Goal: Use online tool/utility: Utilize a website feature to perform a specific function

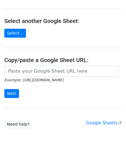
scroll to position [57, 0]
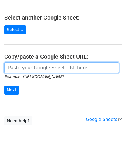
click at [26, 65] on input "url" at bounding box center [61, 67] width 114 height 11
paste input "[URL][DOMAIN_NAME]"
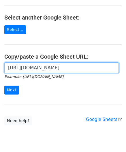
scroll to position [0, 128]
type input "[URL][DOMAIN_NAME]"
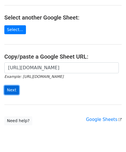
click at [11, 91] on input "Next" at bounding box center [11, 90] width 15 height 9
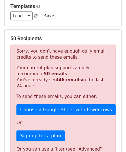
scroll to position [194, 0]
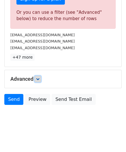
click at [39, 77] on icon at bounding box center [37, 78] width 3 height 3
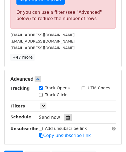
click at [66, 116] on icon at bounding box center [68, 118] width 4 height 4
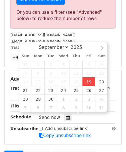
type input "[DATE] 12:00"
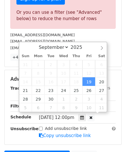
scroll to position [0, 0]
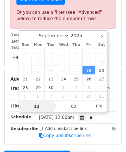
paste input "9"
type input "19"
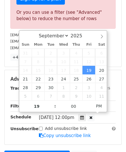
type input "2025-09-19 19:00"
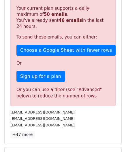
scroll to position [263, 0]
